Goal: Transaction & Acquisition: Subscribe to service/newsletter

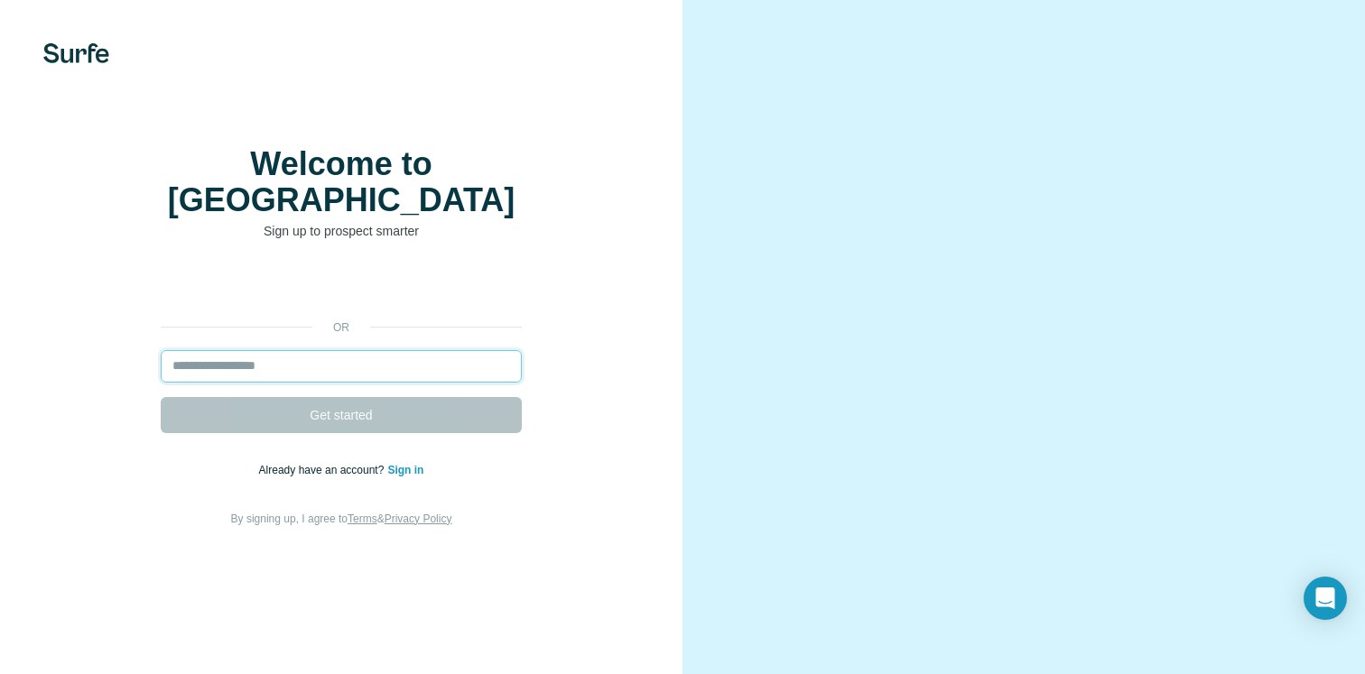
click at [347, 380] on input "email" at bounding box center [341, 366] width 361 height 32
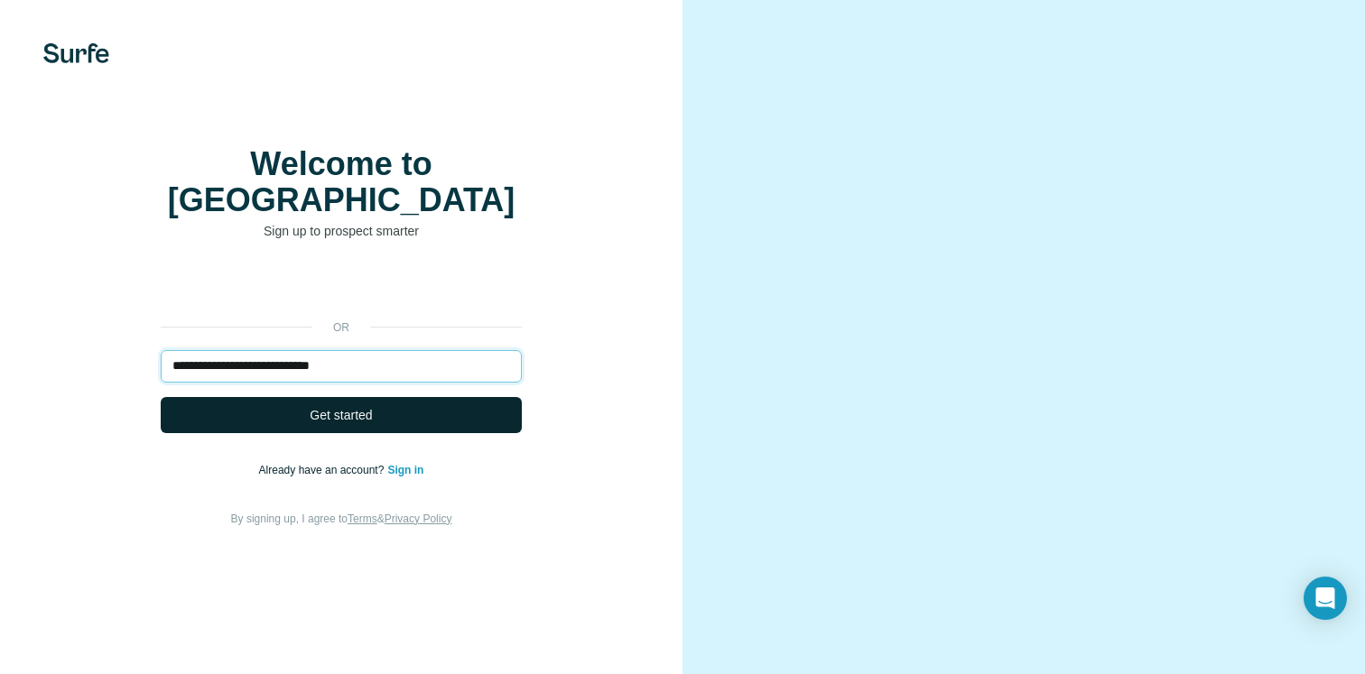
type input "**********"
click at [447, 423] on button "Get started" at bounding box center [341, 415] width 361 height 36
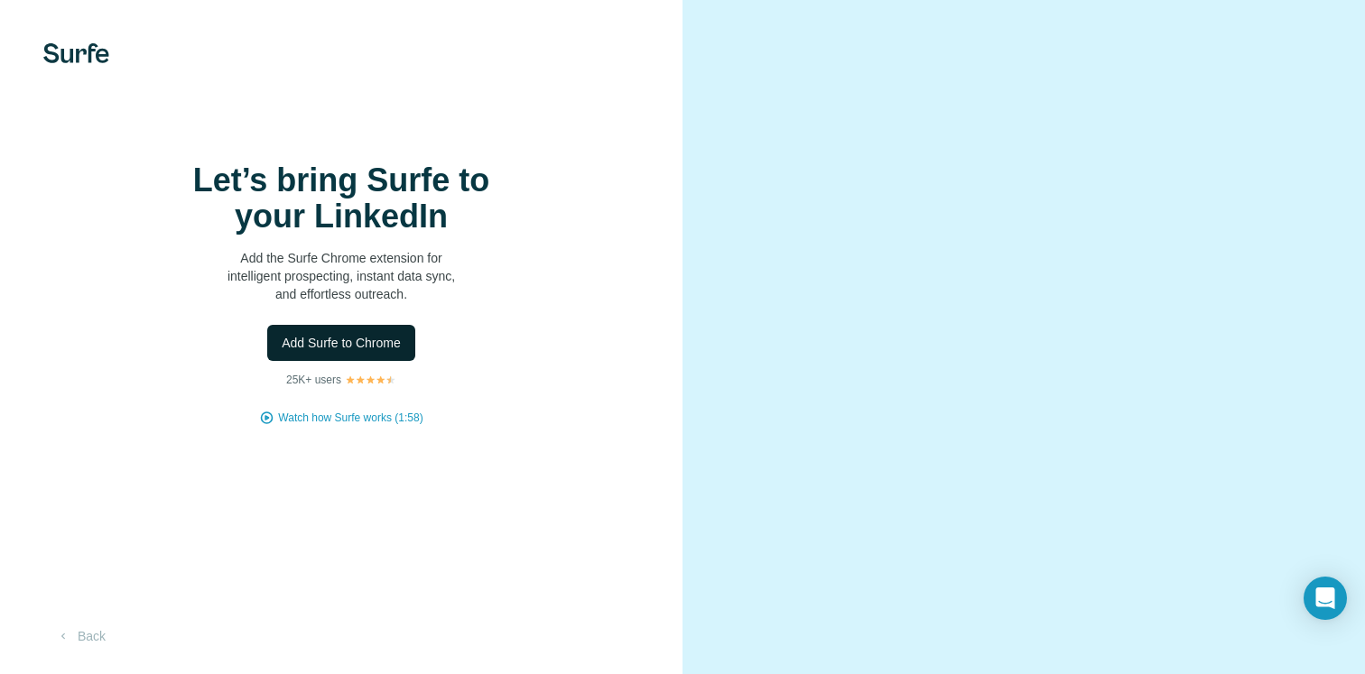
click at [329, 352] on span "Add Surfe to Chrome" at bounding box center [341, 343] width 119 height 18
